Goal: Transaction & Acquisition: Book appointment/travel/reservation

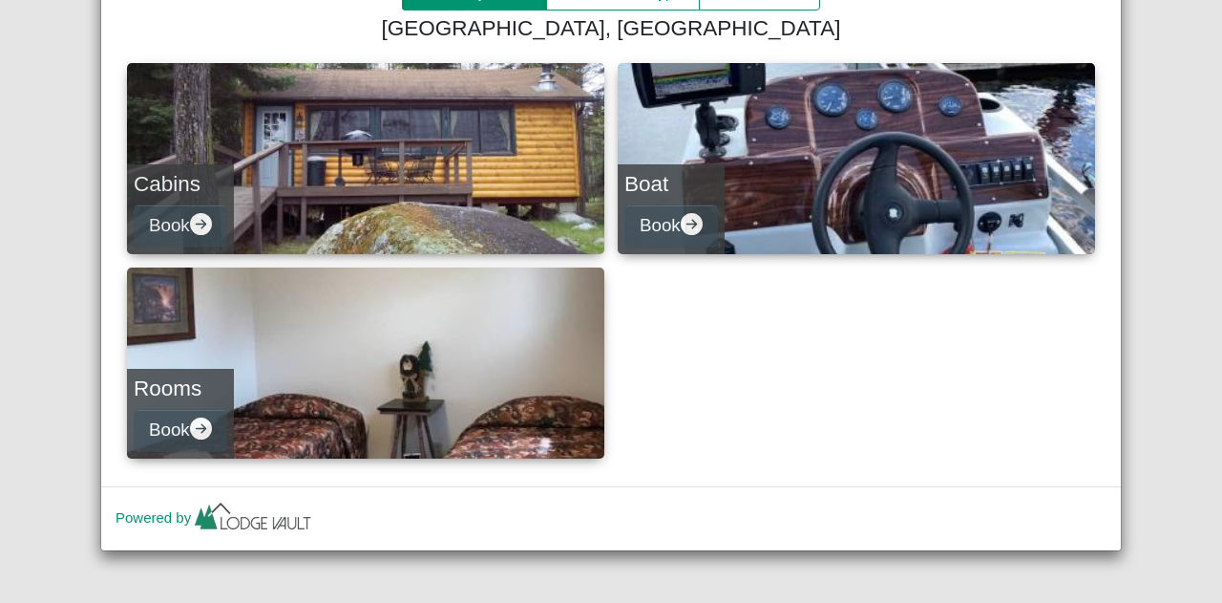
scroll to position [151, 0]
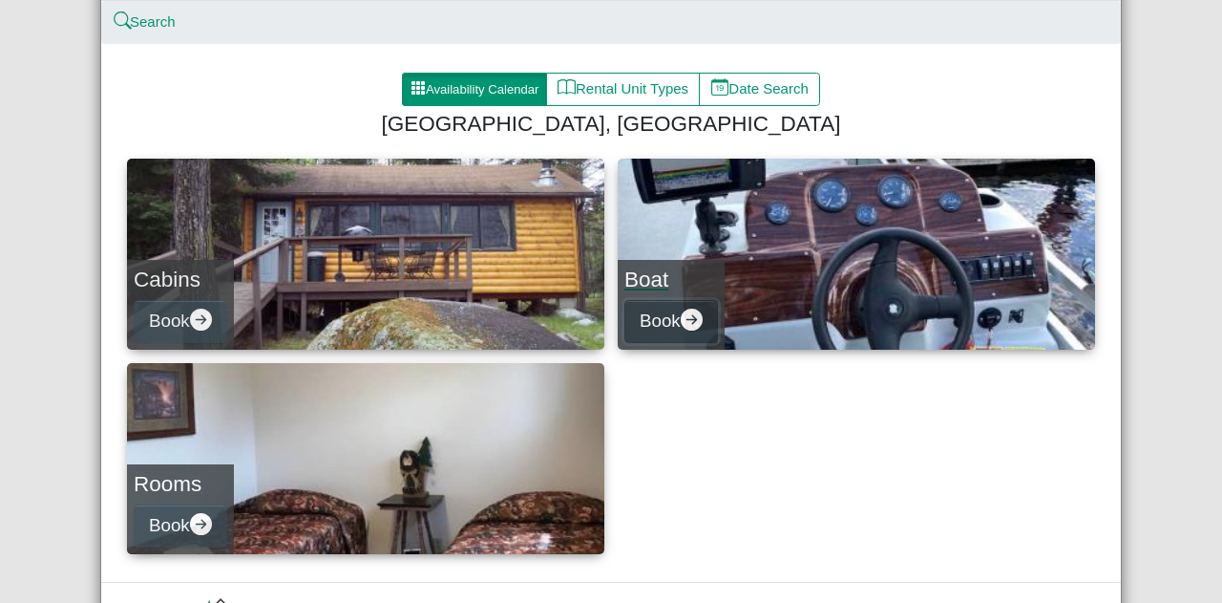
click at [687, 307] on button "Book" at bounding box center [671, 321] width 94 height 43
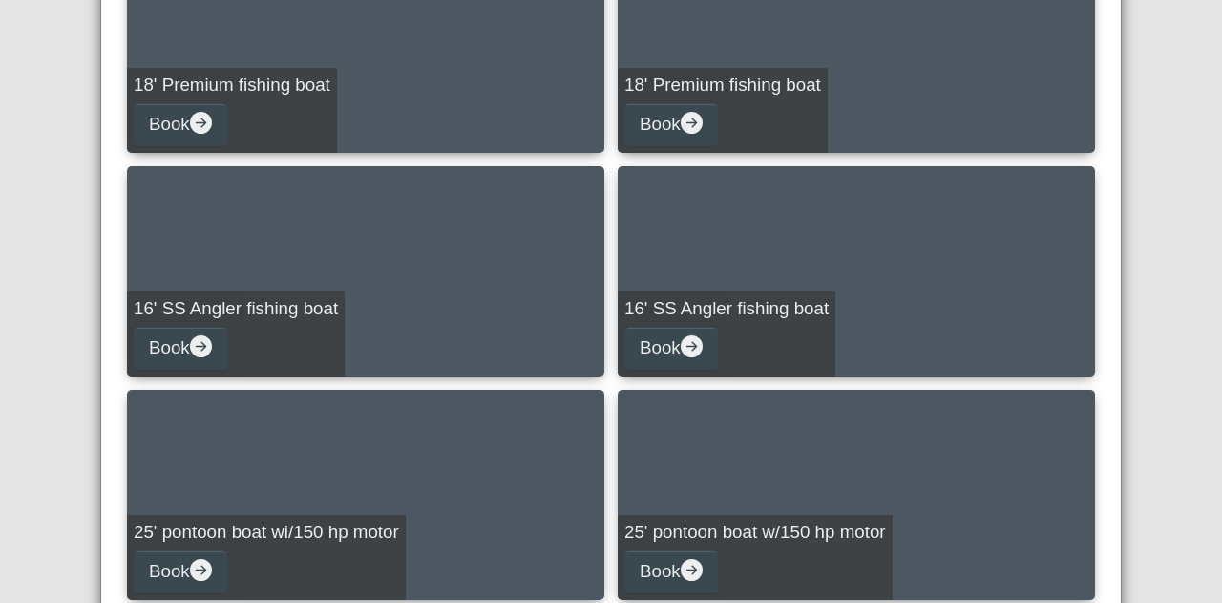
scroll to position [815, 0]
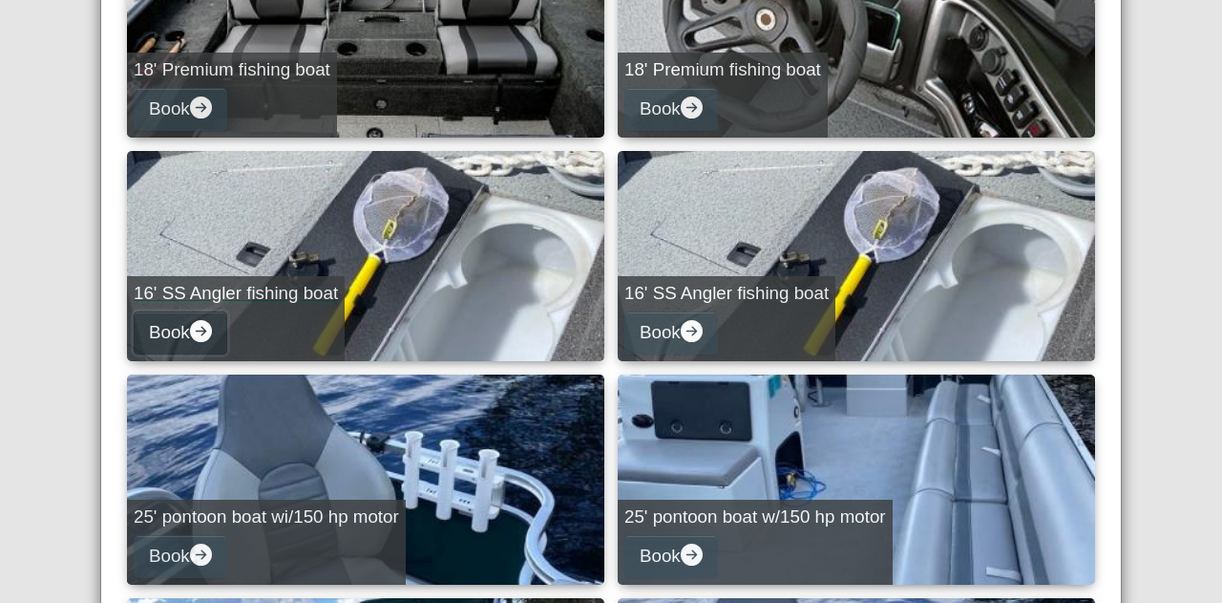
click at [210, 331] on button "Book" at bounding box center [181, 332] width 94 height 43
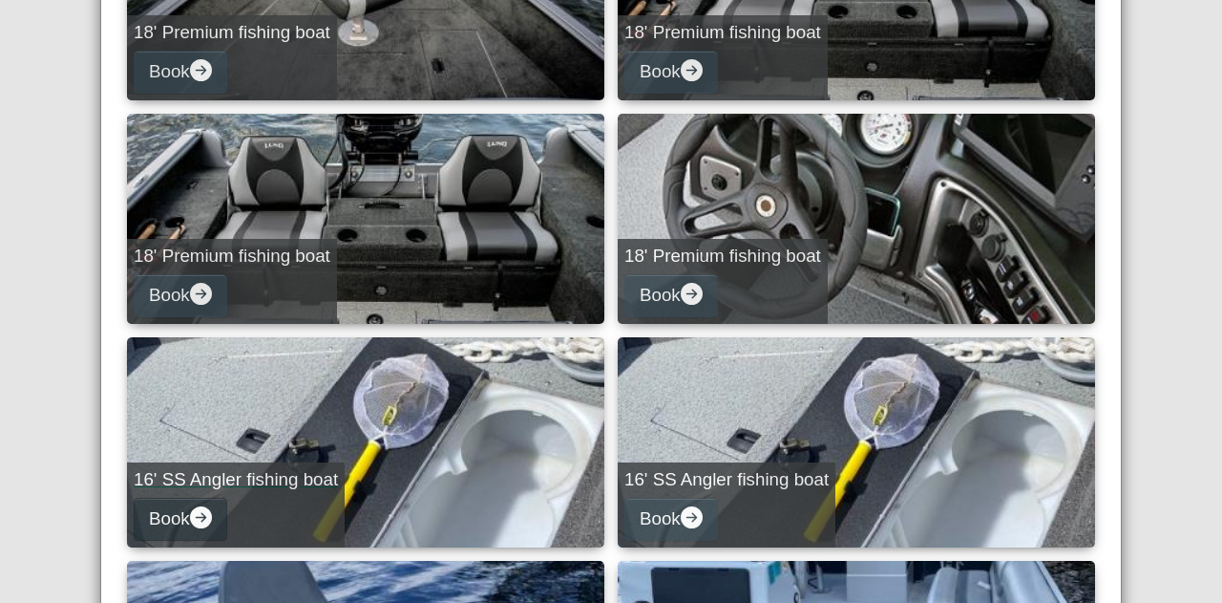
select select "*"
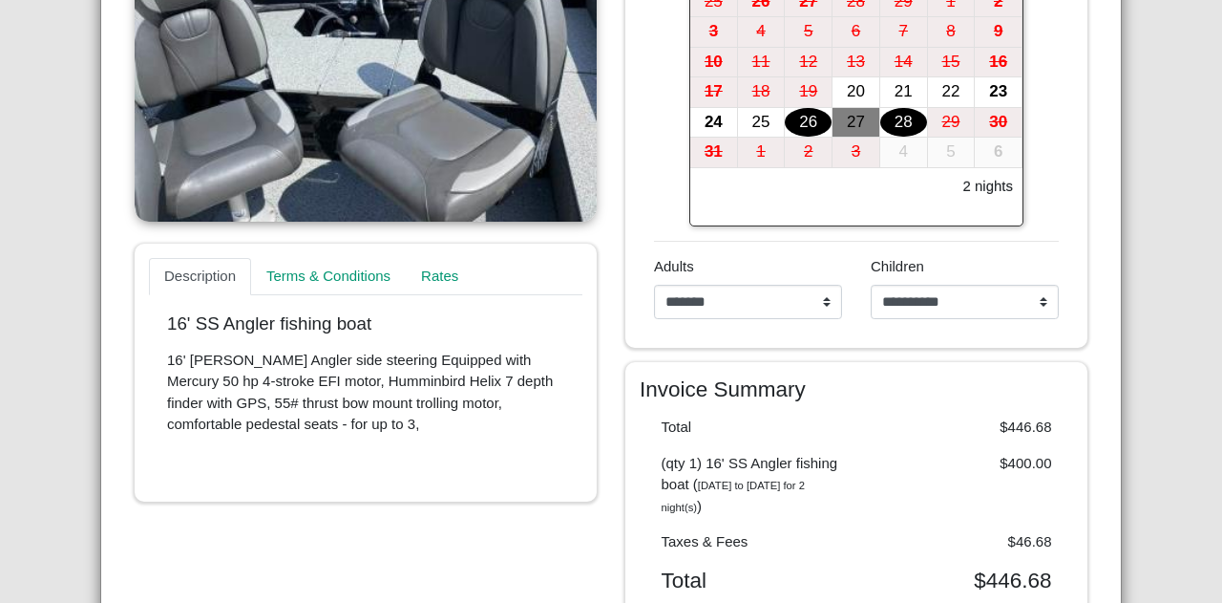
scroll to position [456, 0]
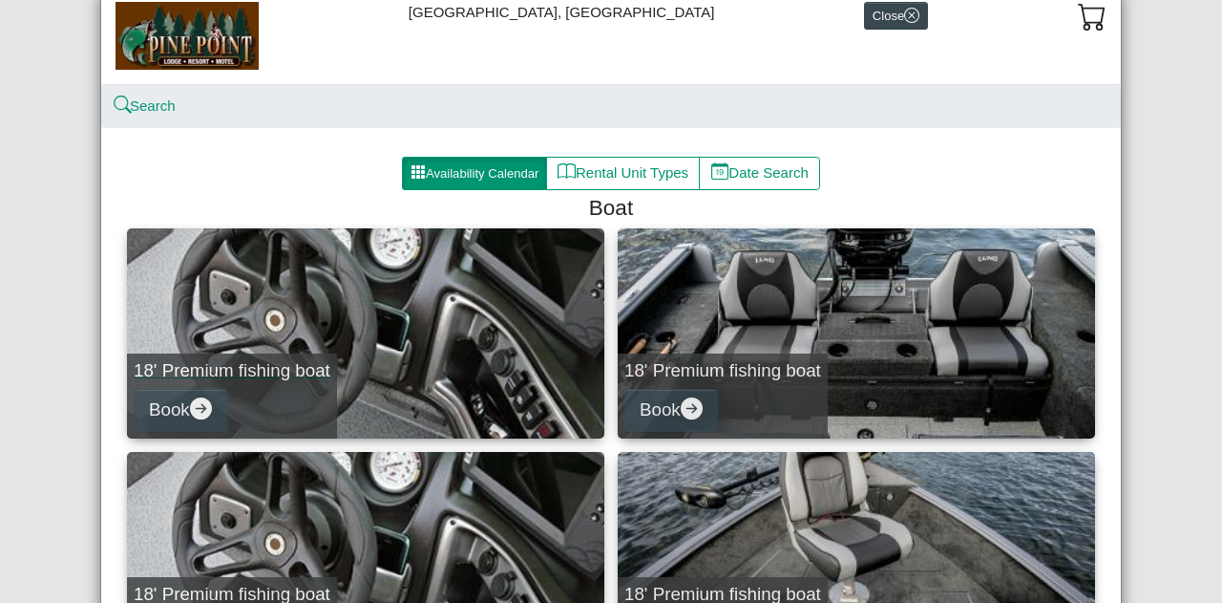
scroll to position [95, 0]
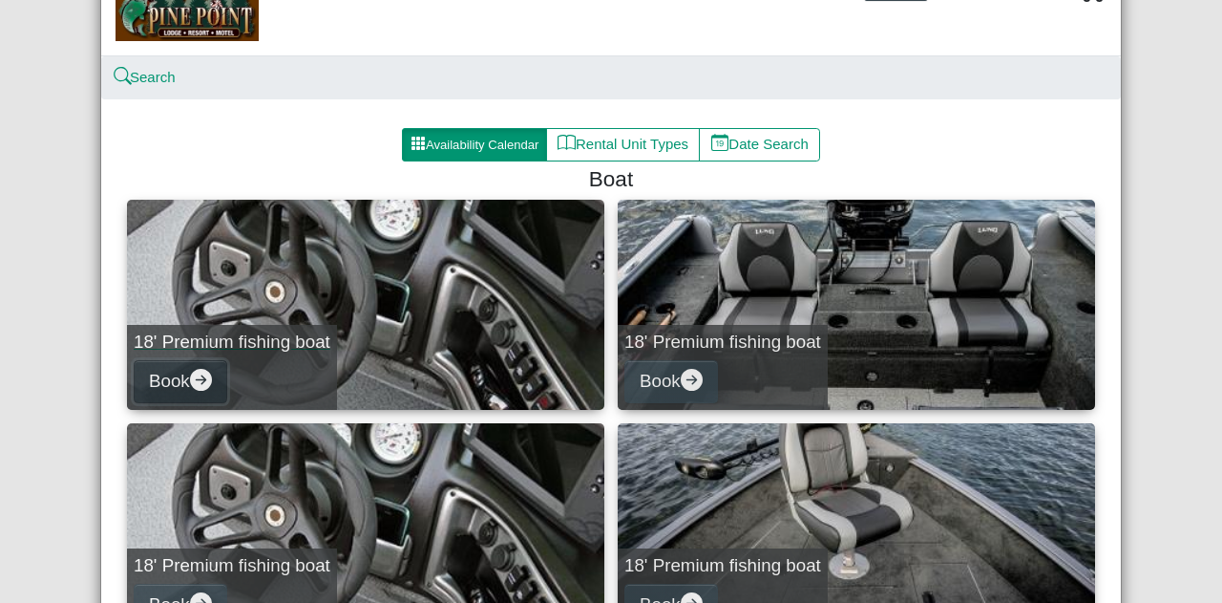
click at [201, 389] on icon "arrow right circle fill" at bounding box center [201, 380] width 22 height 22
select select "*"
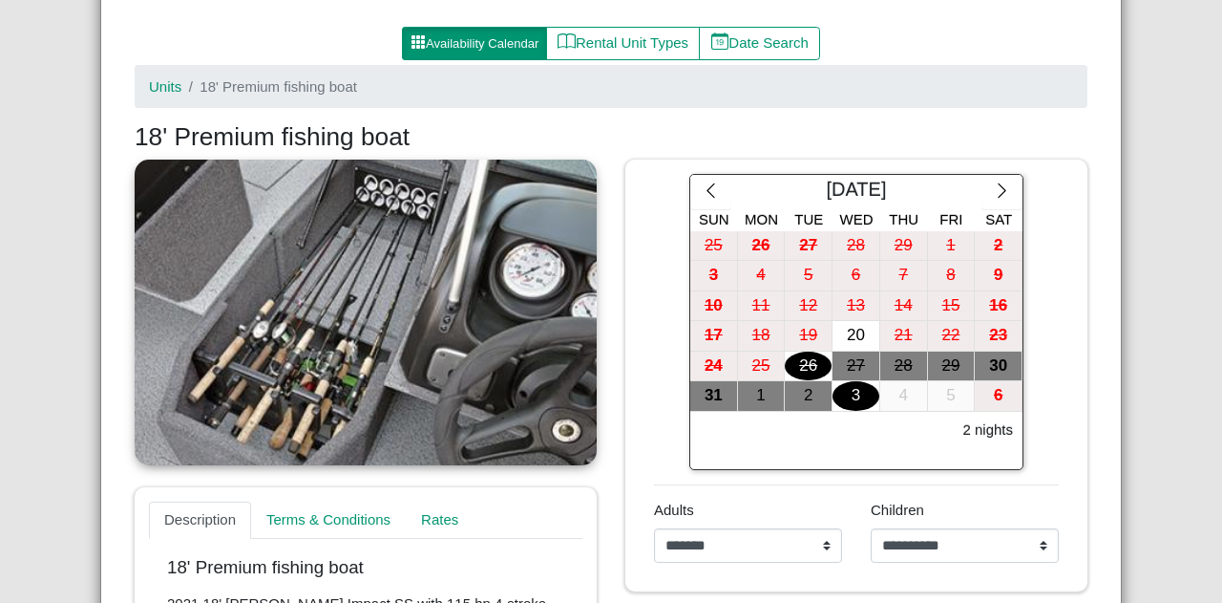
scroll to position [191, 0]
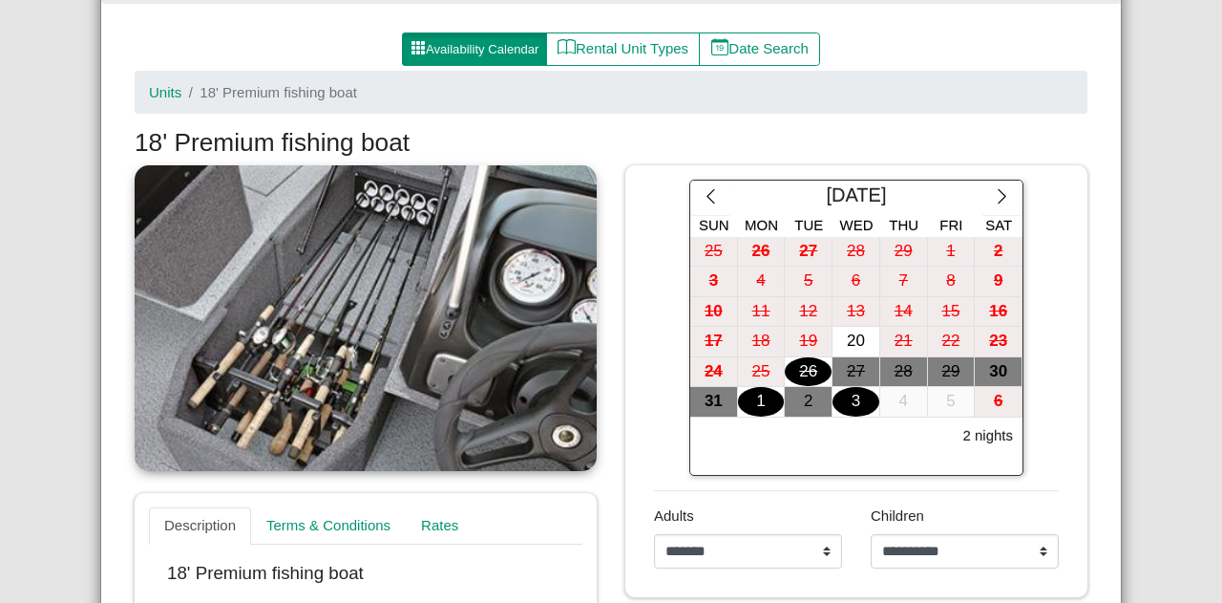
click at [767, 397] on div "1" at bounding box center [761, 402] width 47 height 30
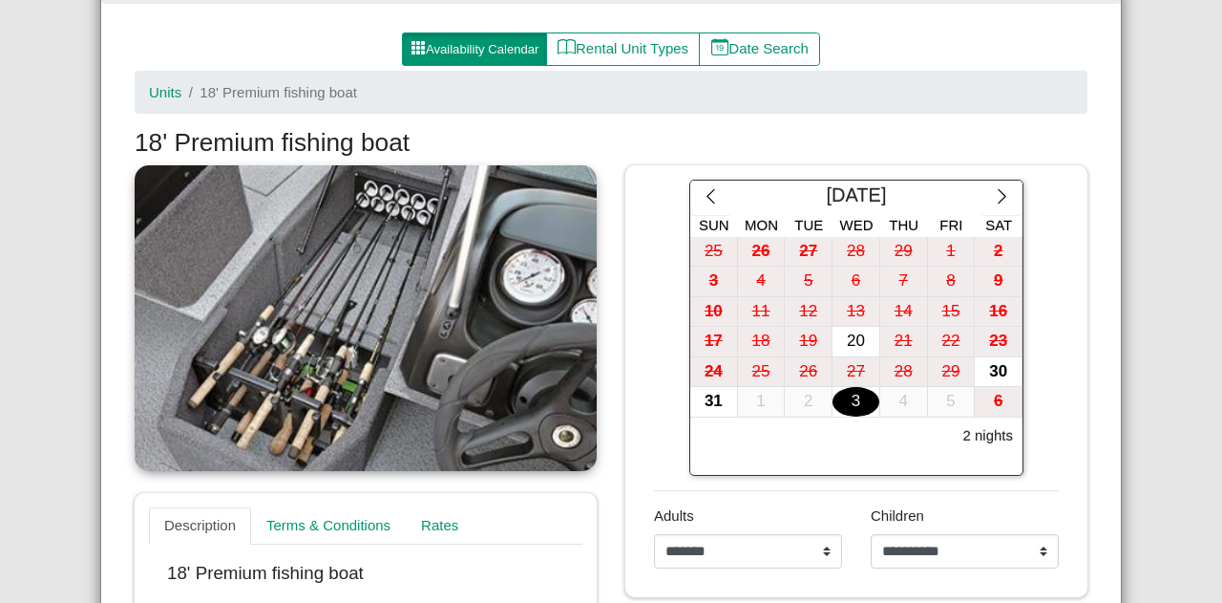
click at [852, 399] on div "3" at bounding box center [856, 402] width 47 height 30
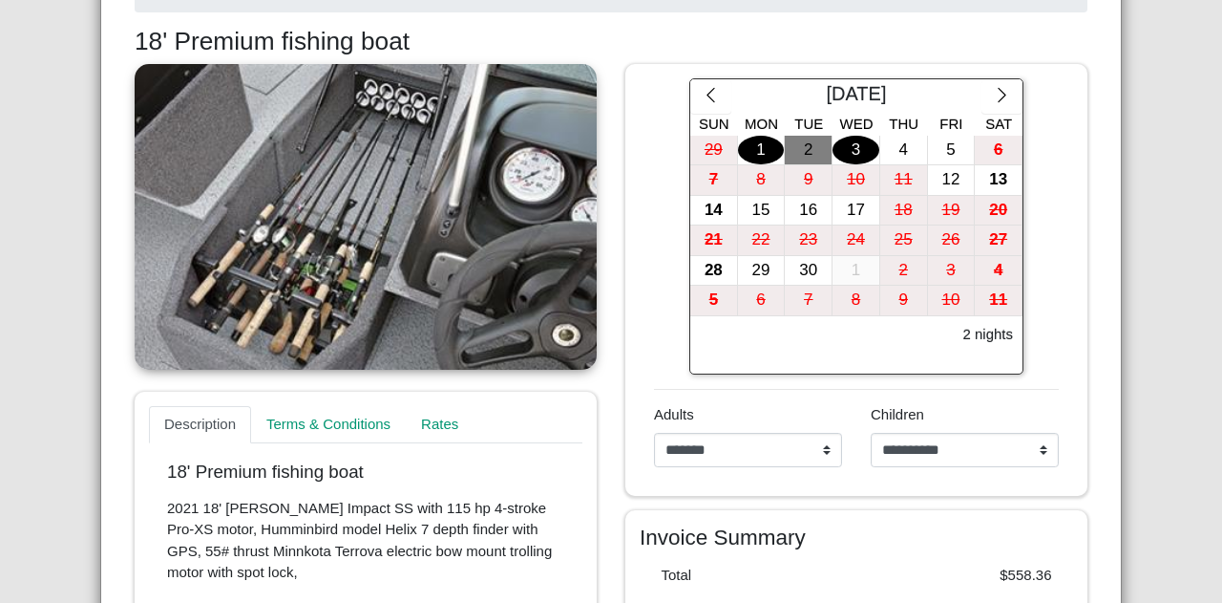
scroll to position [573, 0]
